Goal: Ask a question

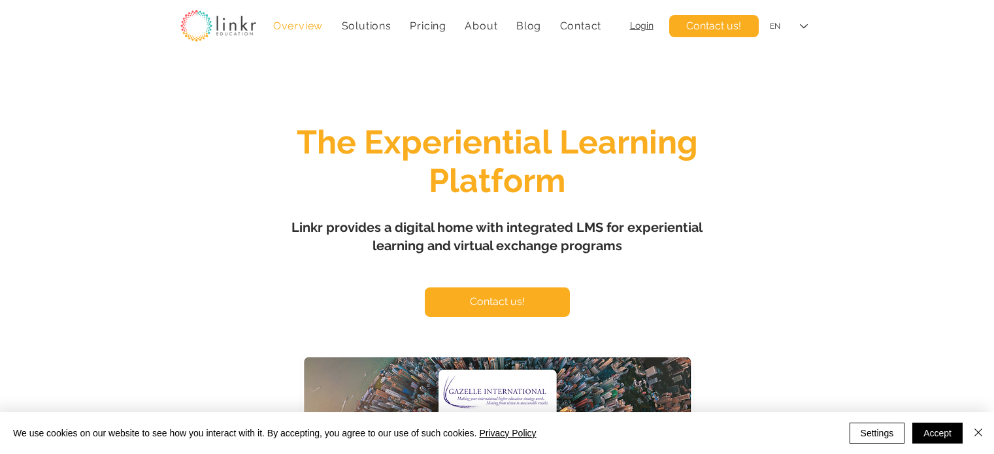
scroll to position [5583, 0]
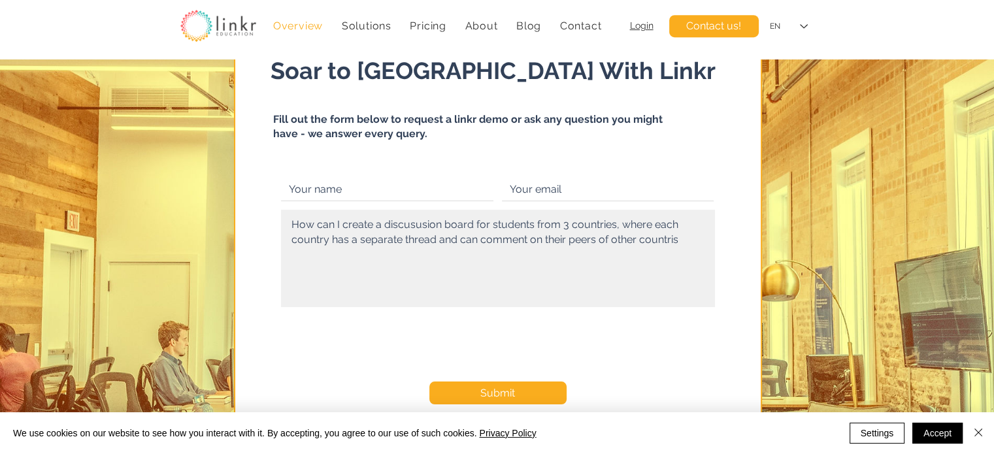
click at [407, 224] on textarea "How can I create a discususion board for students from 3 countries, where each …" at bounding box center [498, 258] width 434 height 97
click at [632, 237] on textarea "How can I create a discussion board for students from 3 countries, where each c…" at bounding box center [498, 258] width 434 height 97
click at [664, 219] on textarea "How can I create a discussion board for students from 3 countries, where each c…" at bounding box center [498, 258] width 434 height 97
click at [647, 239] on textarea "How can I create a discussion board for students from 3 countries, where each c…" at bounding box center [498, 258] width 434 height 97
click at [683, 238] on textarea "How can I create a discussion board for students from 3 countries, where each c…" at bounding box center [498, 258] width 434 height 97
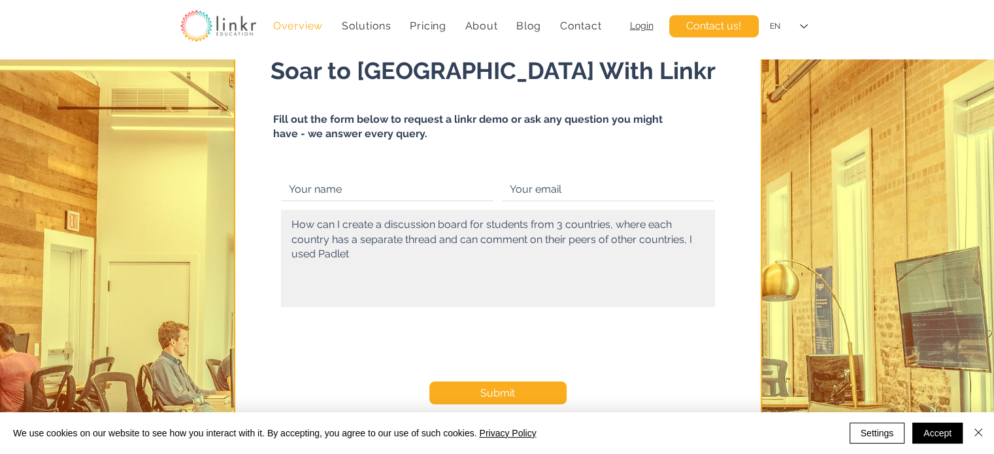
click at [371, 258] on textarea "How can I create a discussion board for students from 3 countries, where each c…" at bounding box center [498, 258] width 434 height 97
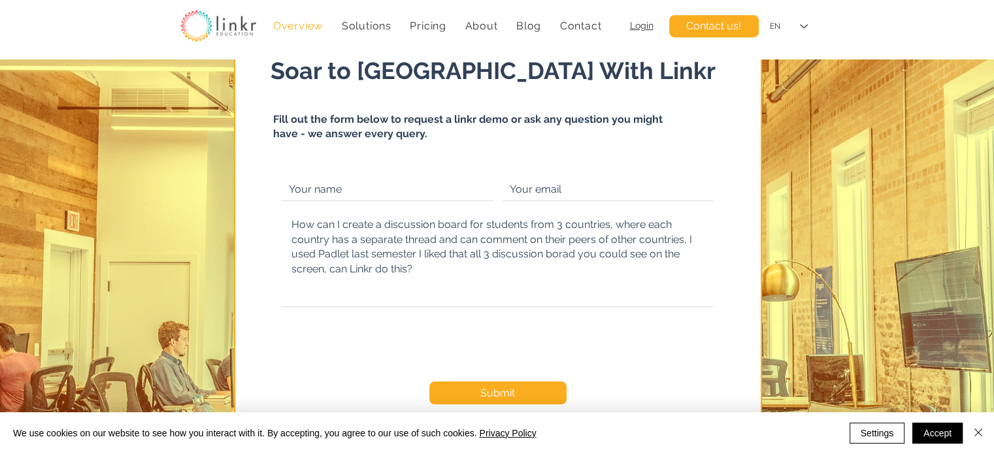
type textarea "How can I create a discussion board for students from 3 countries, where each c…"
checkbox input "true"
click at [492, 388] on span "Submit" at bounding box center [498, 393] width 35 height 14
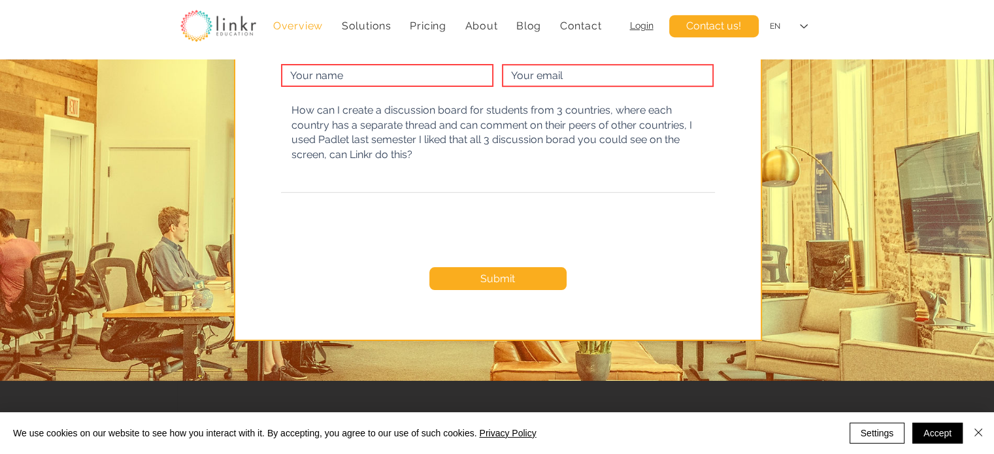
scroll to position [5702, 0]
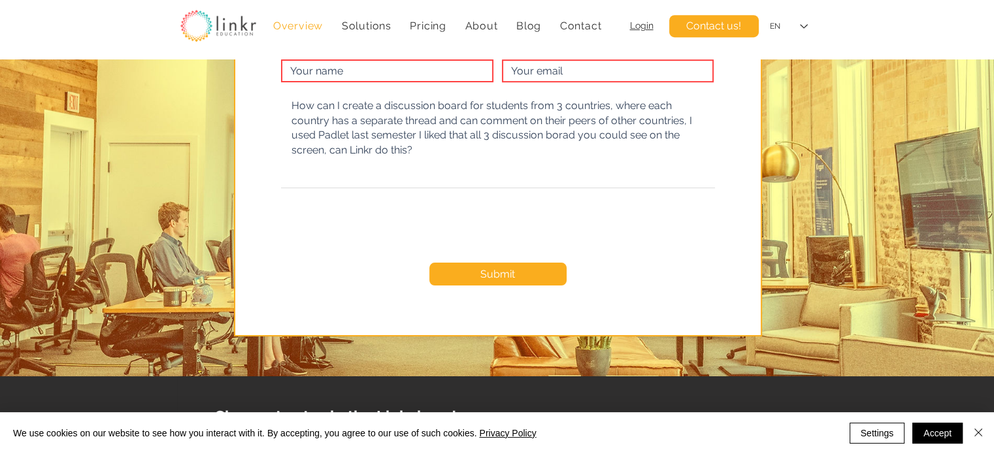
click at [506, 287] on form "How can I create a discussion board for students from 3 countries, where each c…" at bounding box center [498, 191] width 455 height 279
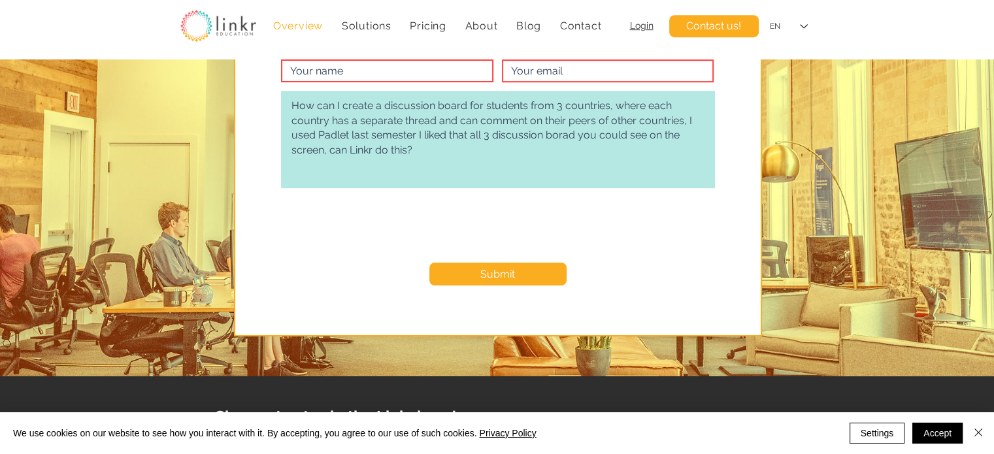
click at [537, 135] on textarea "How can I create a discussion board for students from 3 countries, where each c…" at bounding box center [498, 139] width 434 height 97
type textarea "How can I create a discussion board for students from 3 countries, where each c…"
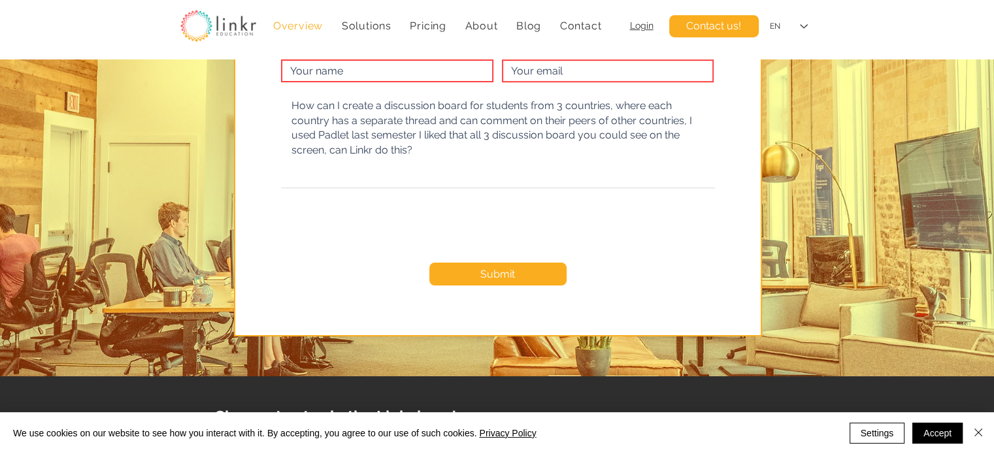
click at [449, 73] on input "main content" at bounding box center [387, 70] width 212 height 23
type input "M"
type input "Dr Maria Boccalandro"
click at [586, 74] on input "email" at bounding box center [608, 70] width 212 height 23
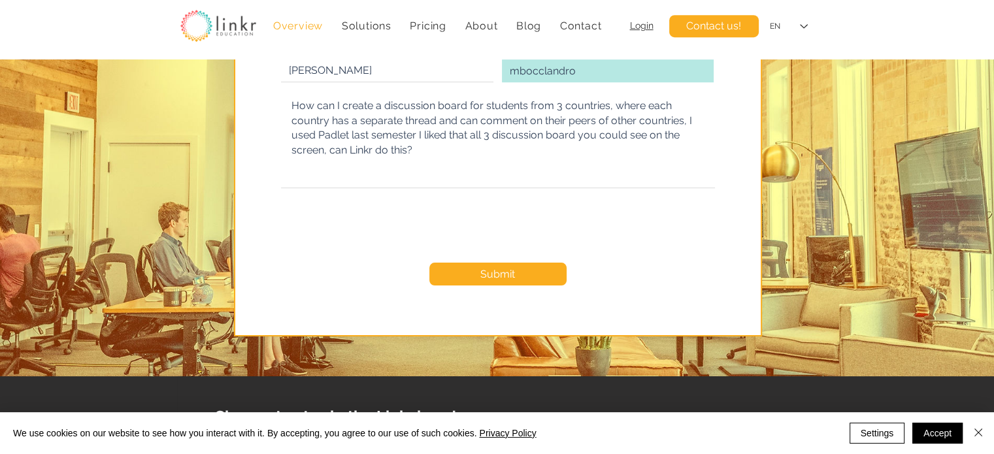
click at [545, 70] on input "mbocclandro" at bounding box center [608, 70] width 212 height 23
click at [542, 73] on input "mbocclandro" at bounding box center [608, 70] width 212 height 23
click at [622, 62] on input "mboccalandro" at bounding box center [608, 70] width 212 height 23
type input "mboccalandro@gmail.com"
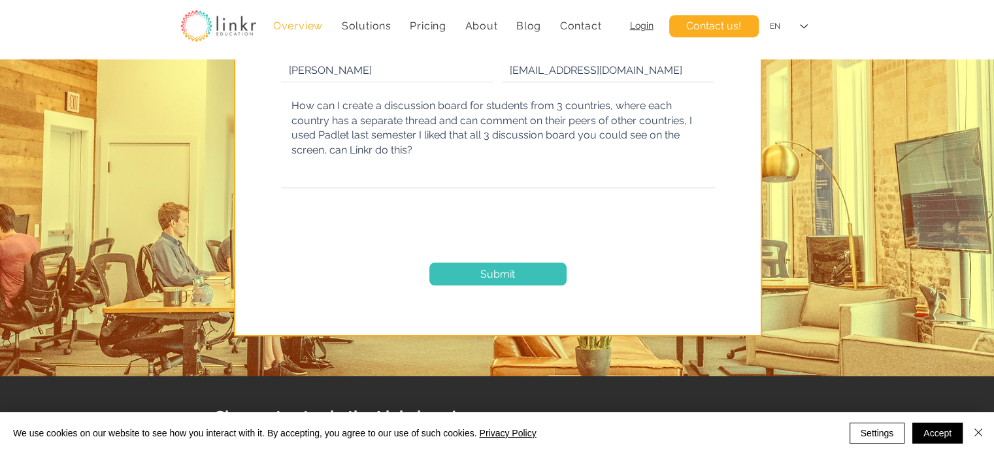
click at [474, 271] on button "Submit" at bounding box center [498, 274] width 137 height 23
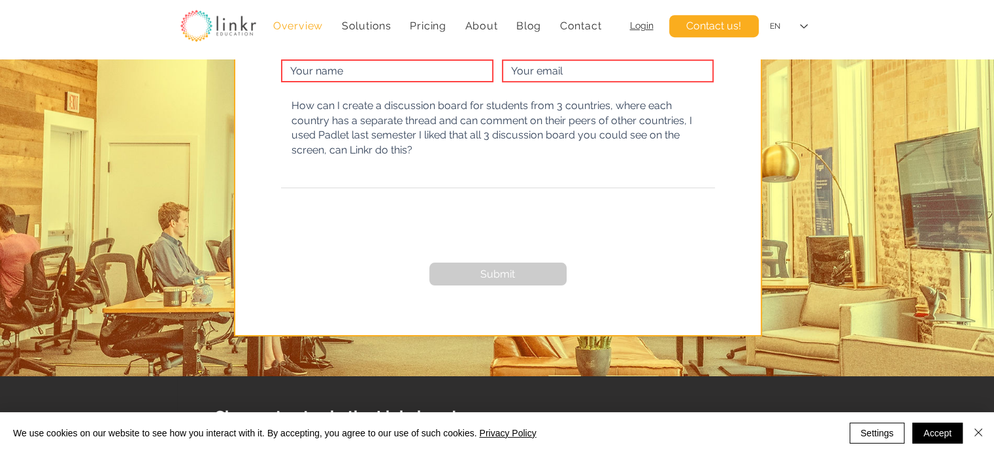
checkbox input "false"
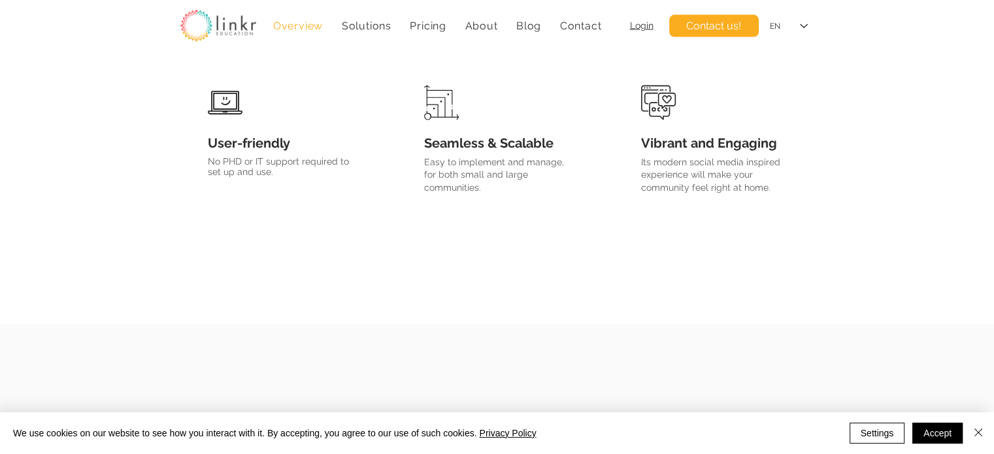
scroll to position [2789, 0]
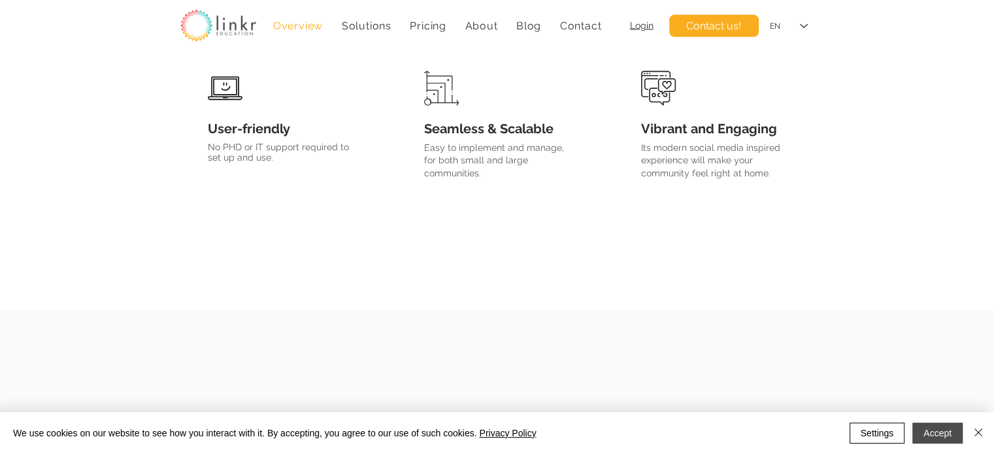
click at [952, 433] on button "Accept" at bounding box center [938, 433] width 50 height 21
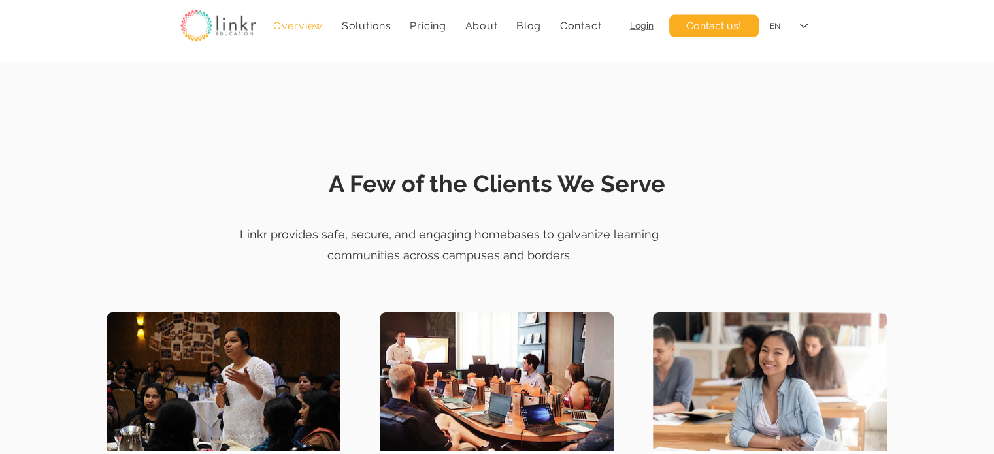
scroll to position [3029, 0]
